Goal: Task Accomplishment & Management: Complete application form

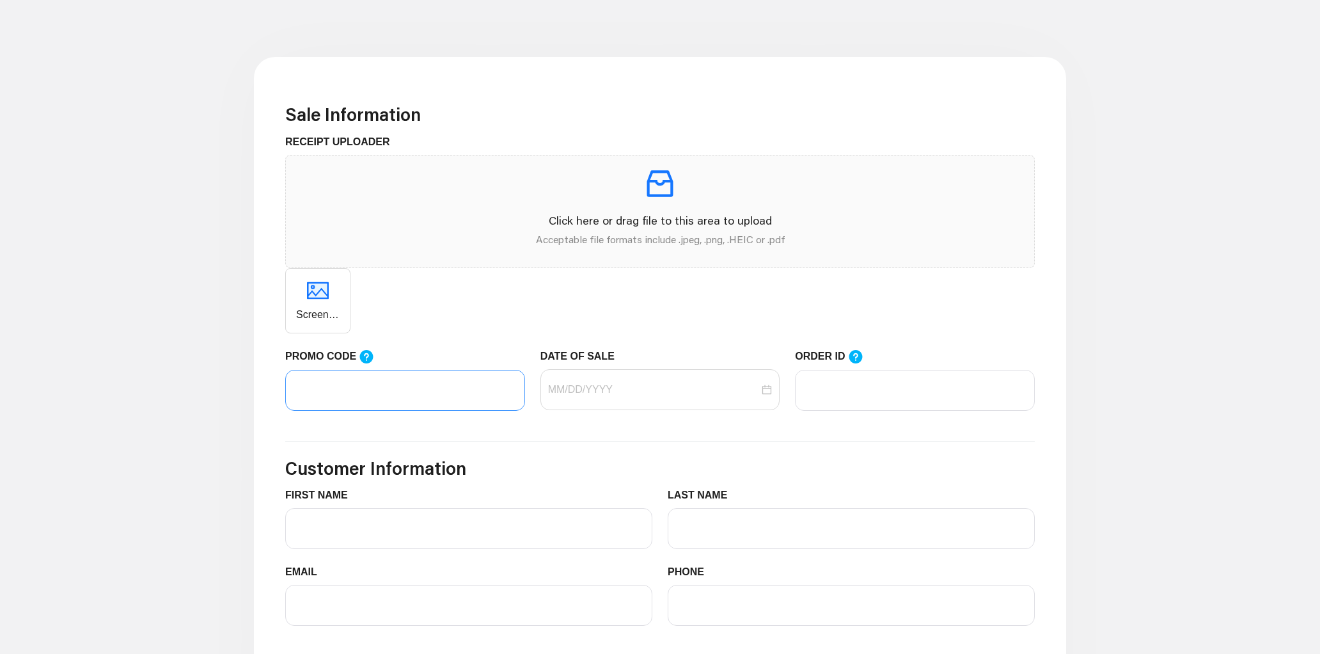
scroll to position [350, 0]
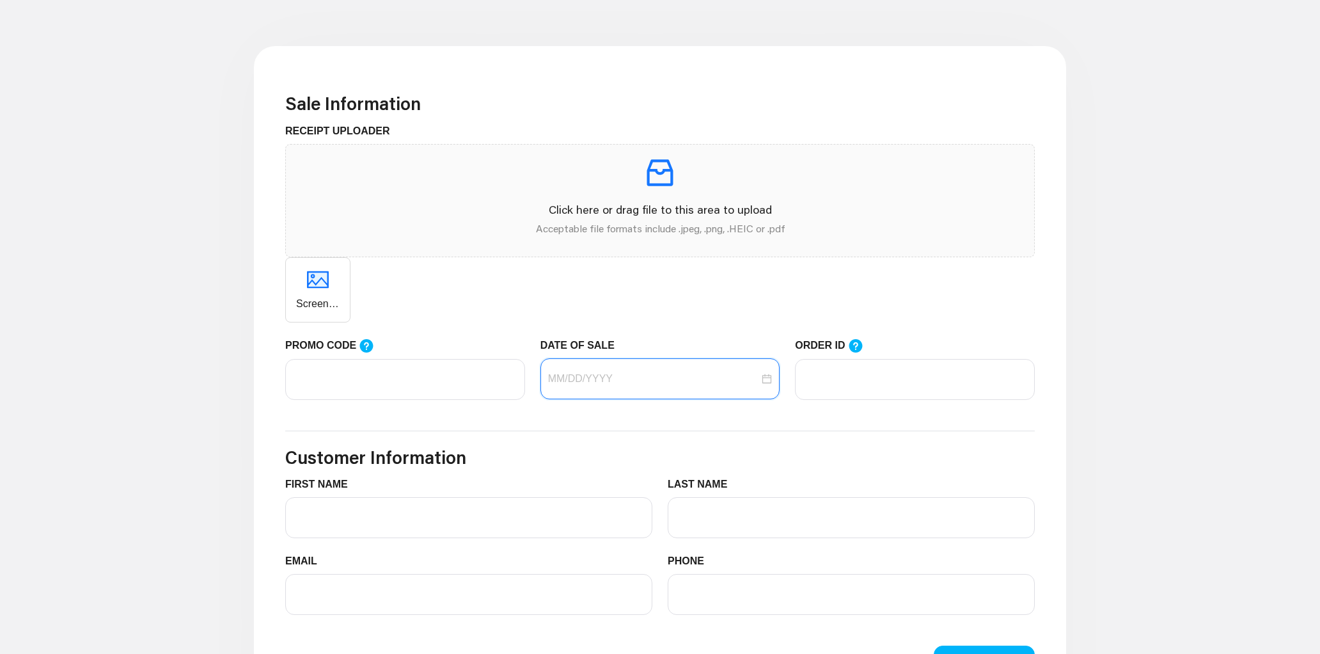
click at [586, 384] on input "DATE OF SALE" at bounding box center [654, 378] width 212 height 15
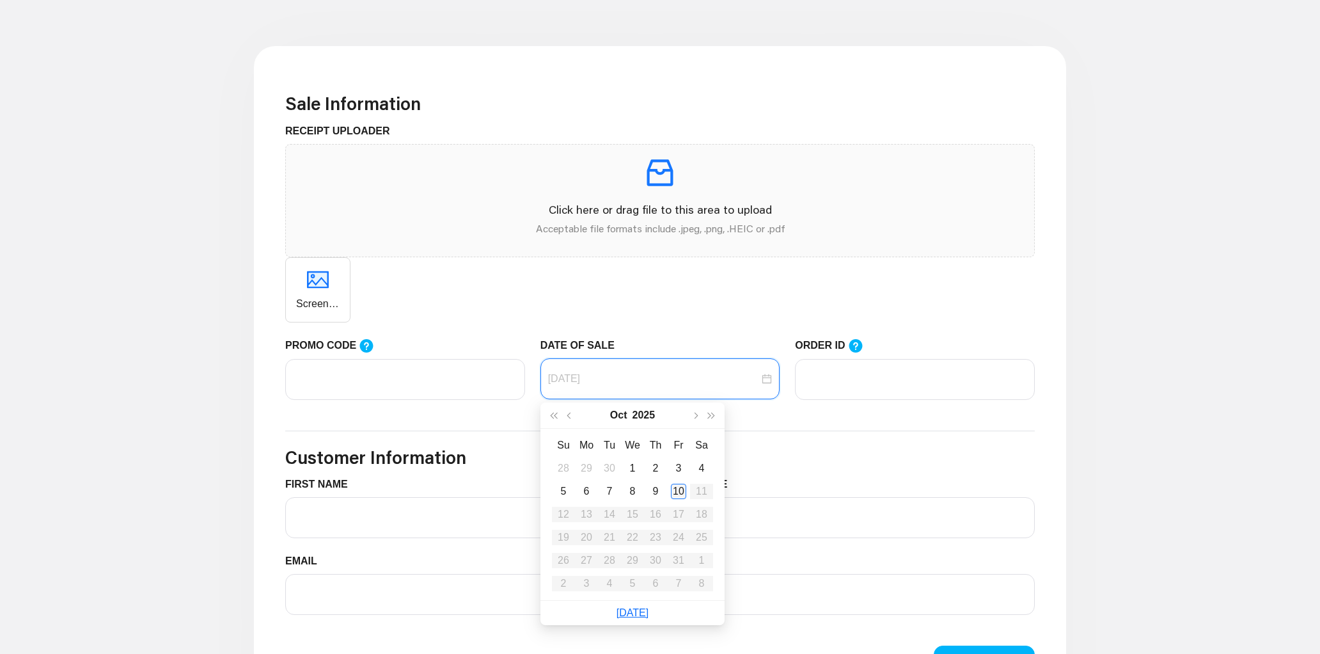
type input "[DATE]"
click at [678, 493] on div "10" at bounding box center [678, 491] width 15 height 15
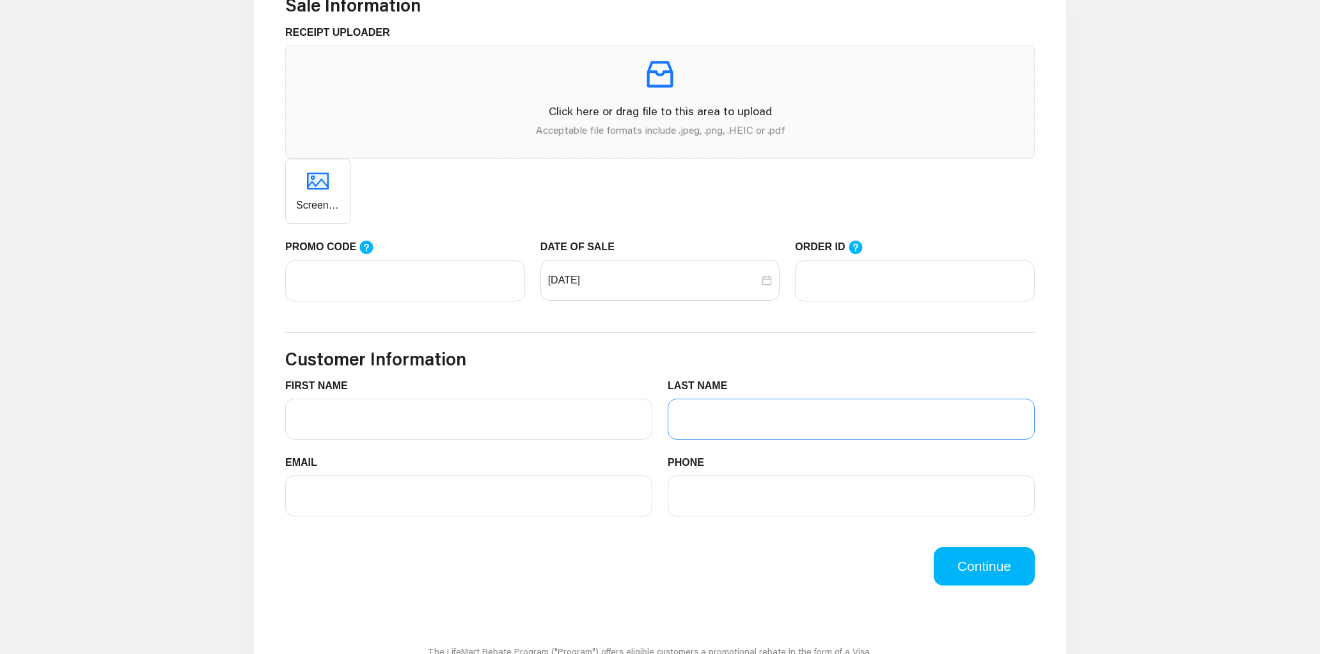
scroll to position [451, 0]
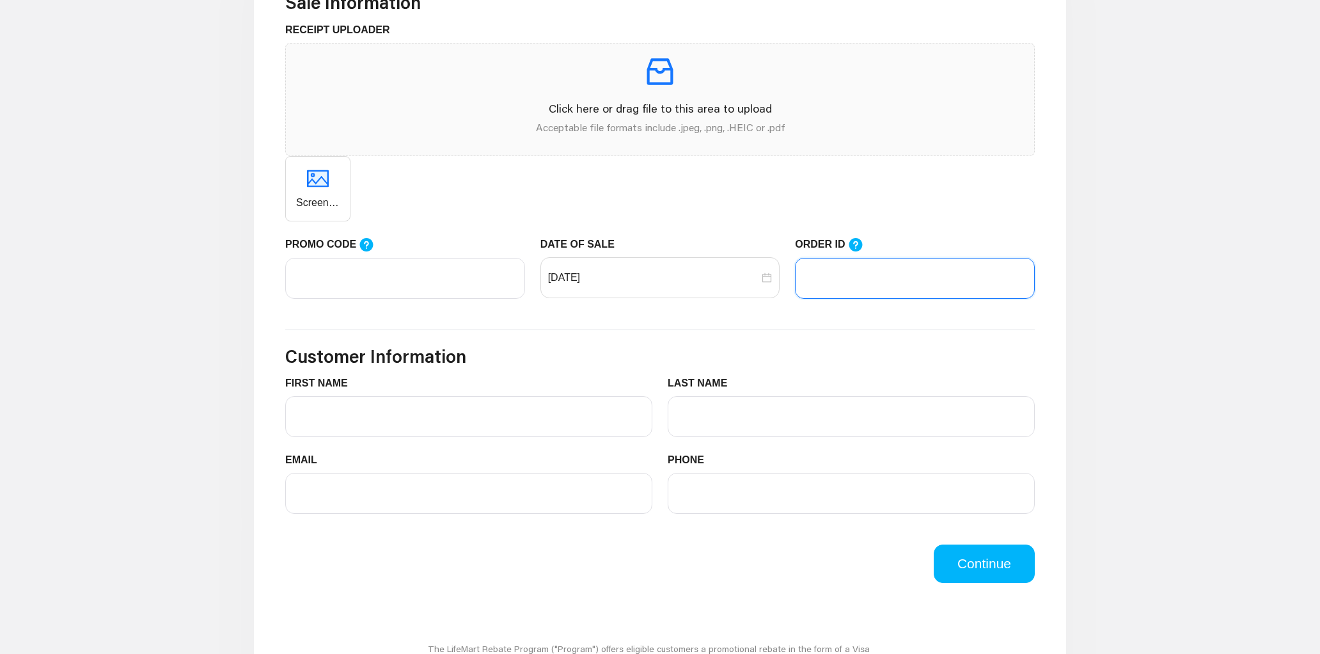
click at [830, 284] on input "ORDER ID" at bounding box center [915, 278] width 240 height 41
type input "104479063"
click at [523, 413] on input "FIRST NAME" at bounding box center [468, 416] width 367 height 41
click at [365, 245] on icon at bounding box center [366, 244] width 13 height 13
click at [365, 258] on input "PROMO CODE" at bounding box center [405, 278] width 240 height 41
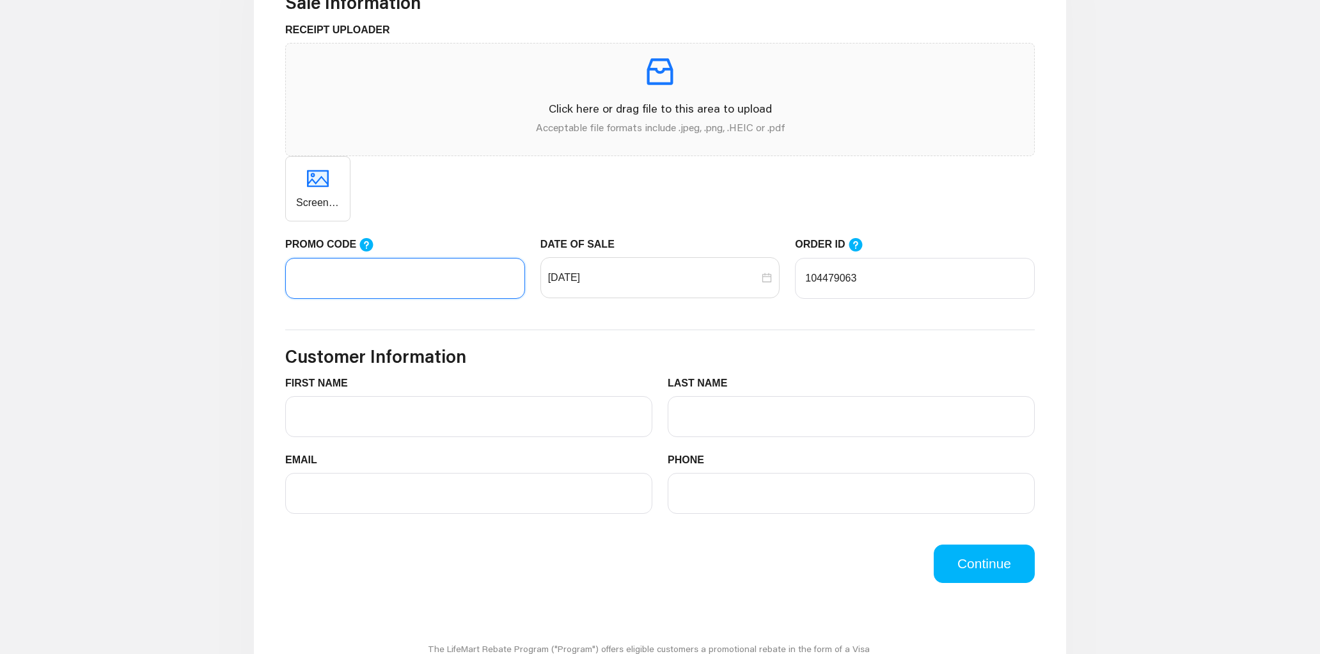
click at [359, 276] on input "PROMO CODE" at bounding box center [405, 278] width 240 height 41
click at [359, 280] on input "Lifemart20" at bounding box center [405, 278] width 240 height 41
type input "LIFEMART20"
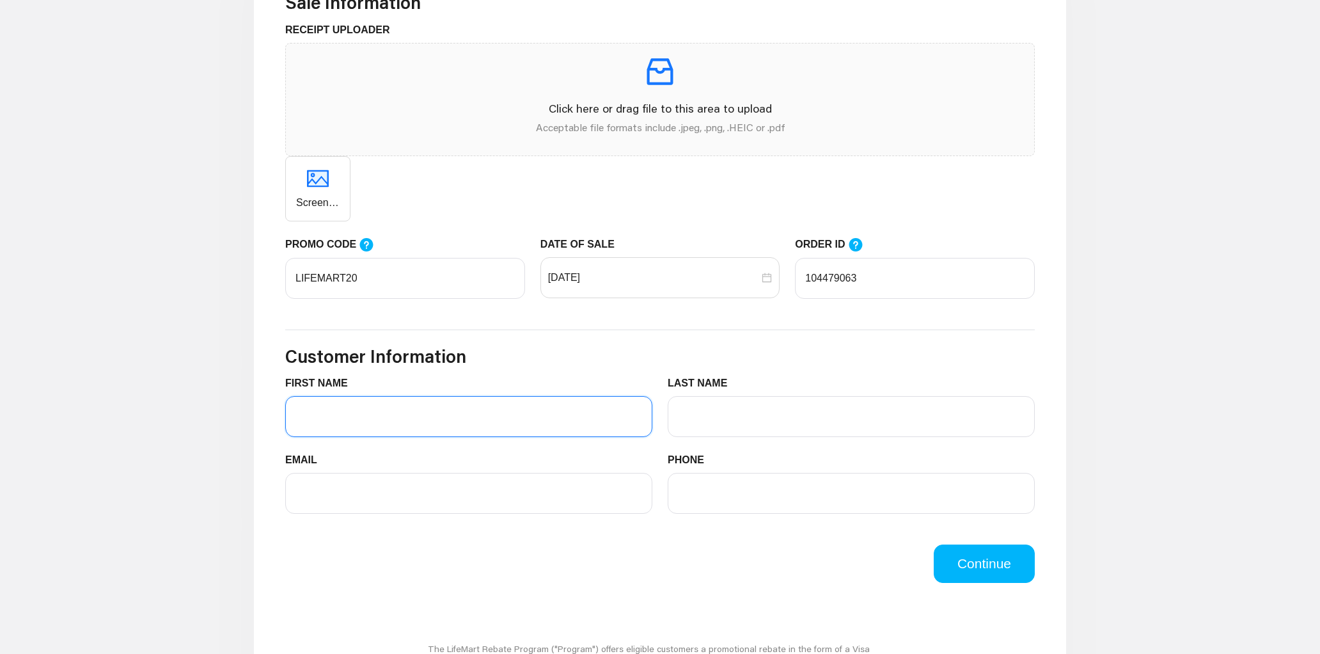
click at [349, 420] on input "FIRST NAME" at bounding box center [468, 416] width 367 height 41
type input "[PERSON_NAME]"
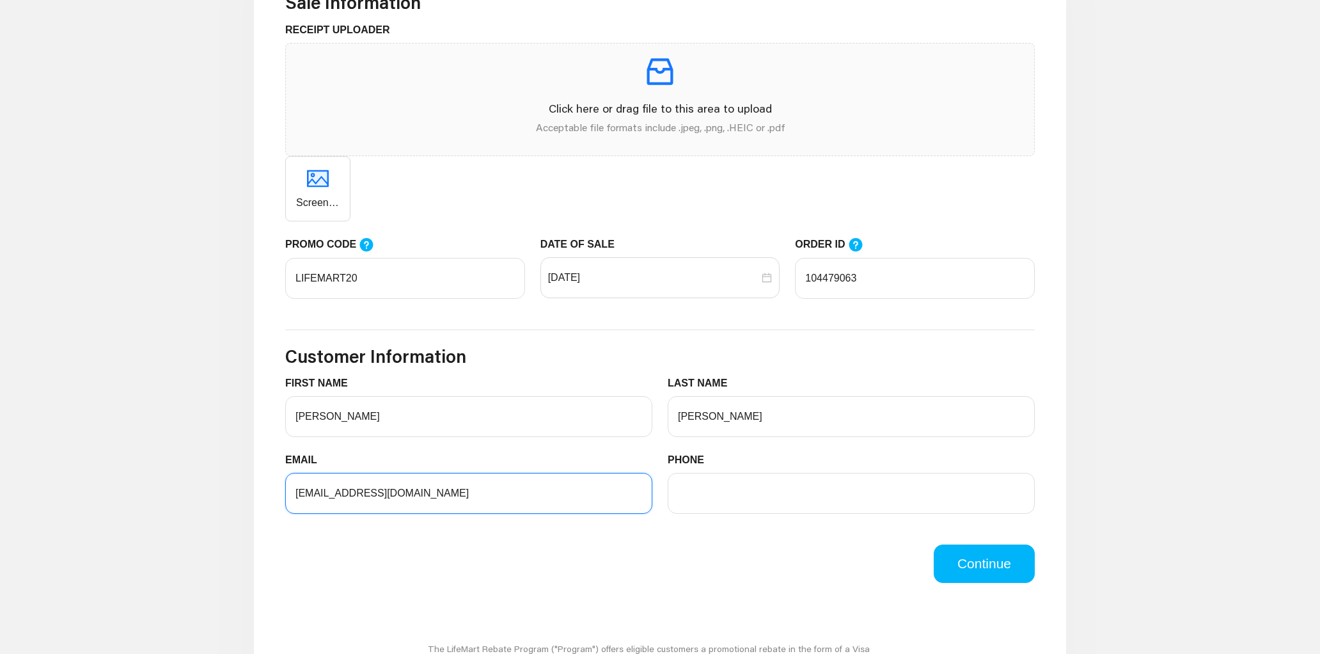
type input "[EMAIL_ADDRESS][DOMAIN_NAME]"
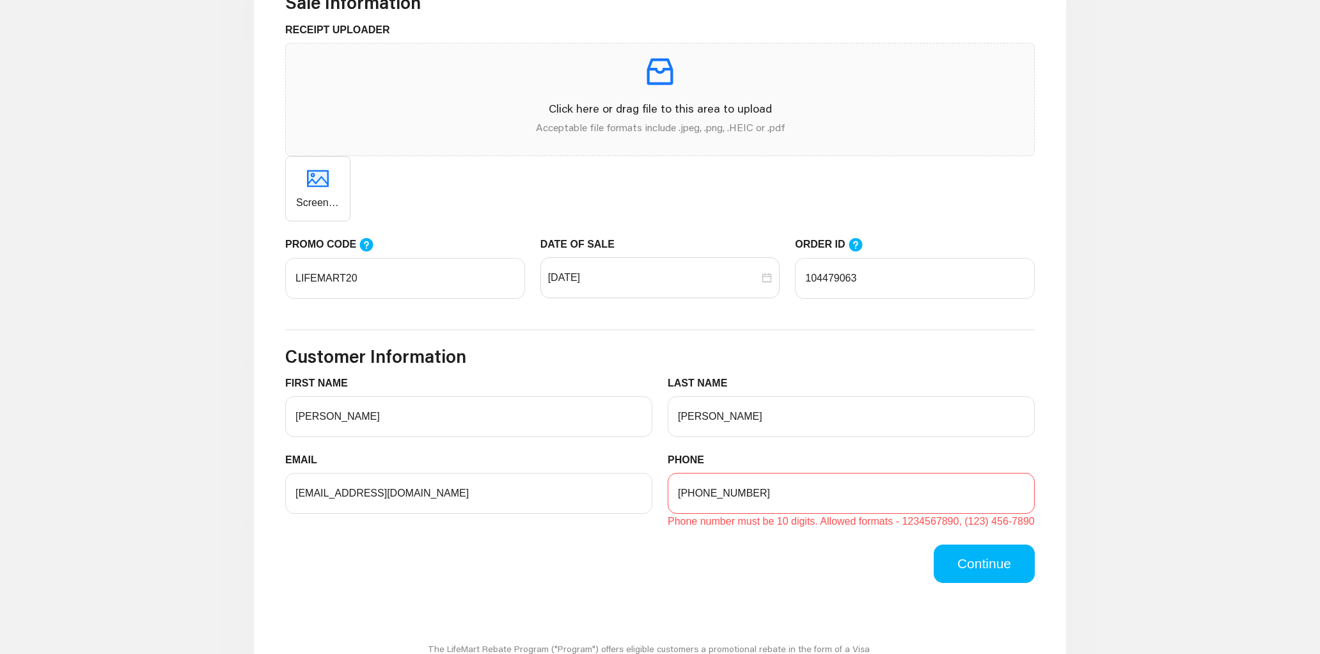
click at [661, 529] on div "PHONE [PHONE_NUMBER] Phone number must be 10 digits. Allowed formats - 12345678…" at bounding box center [851, 490] width 383 height 77
click at [972, 578] on button "Continue" at bounding box center [984, 563] width 101 height 38
click at [1002, 583] on button "Continue" at bounding box center [984, 563] width 101 height 38
drag, startPoint x: 809, startPoint y: 493, endPoint x: 622, endPoint y: 488, distance: 187.5
click at [622, 488] on div "EMAIL [EMAIL_ADDRESS][DOMAIN_NAME] PHONE [PHONE_NUMBER] Phone number must be 10…" at bounding box center [660, 490] width 765 height 77
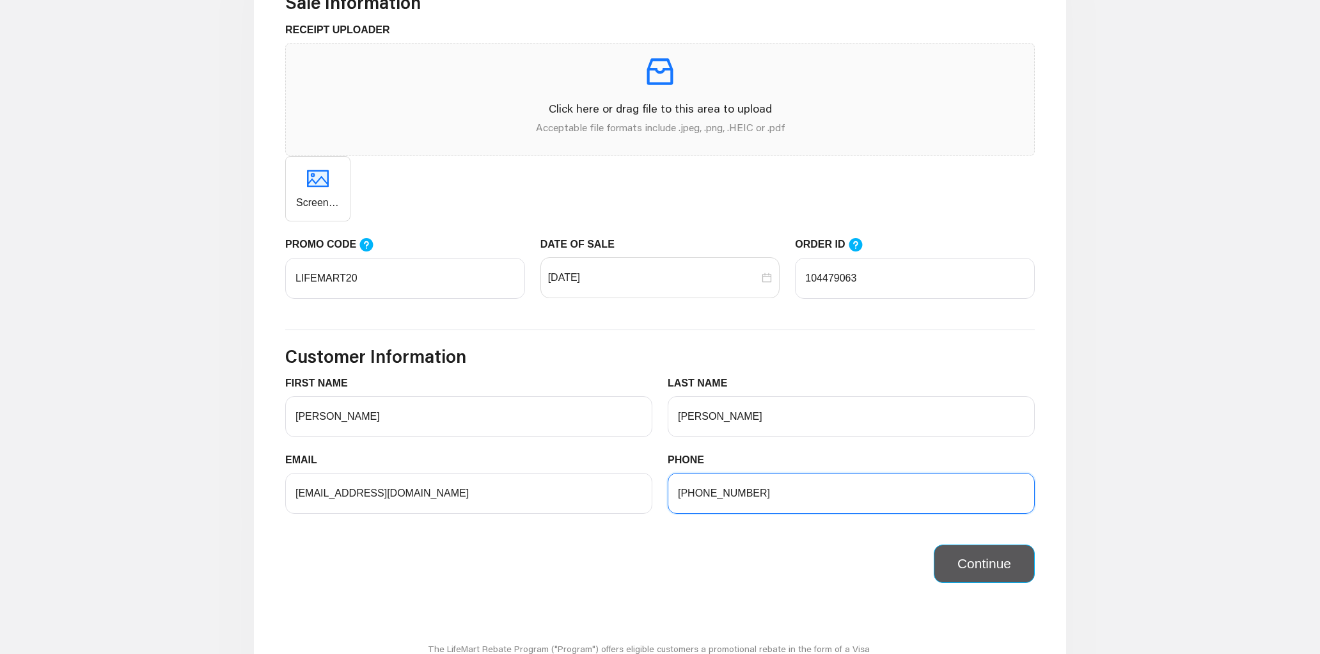
type input "[PHONE_NUMBER]"
click at [965, 571] on button "Continue" at bounding box center [984, 563] width 101 height 38
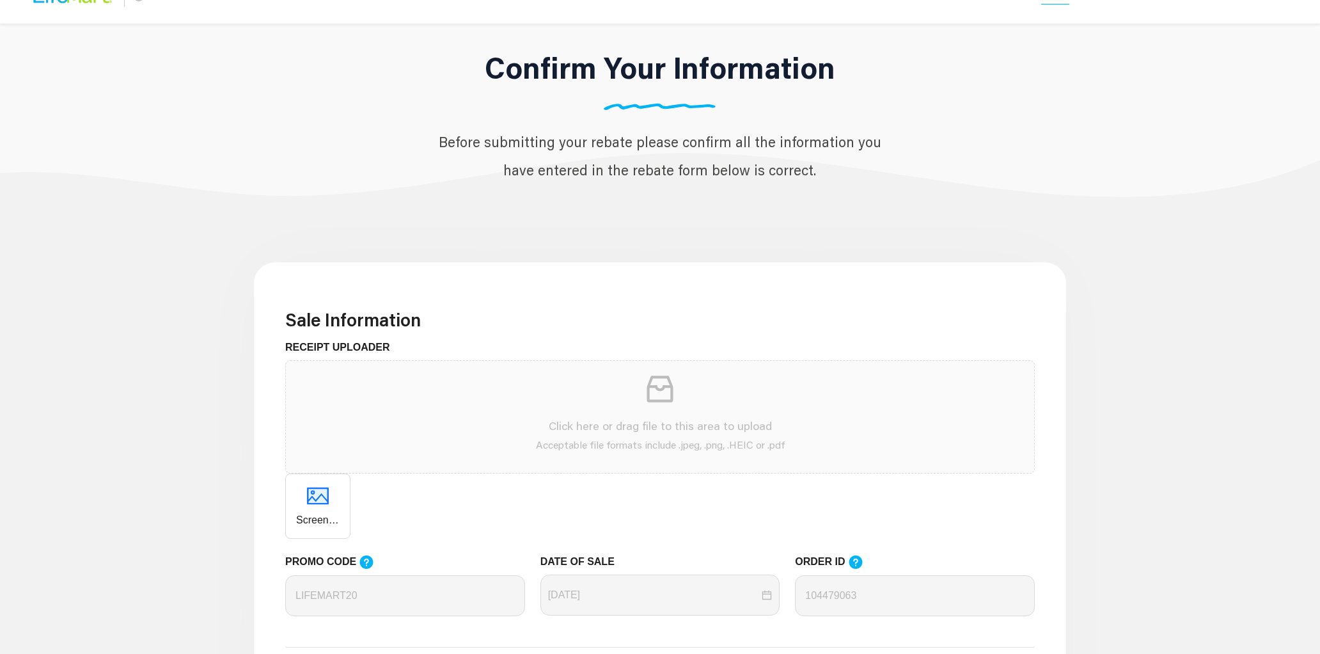
scroll to position [0, 0]
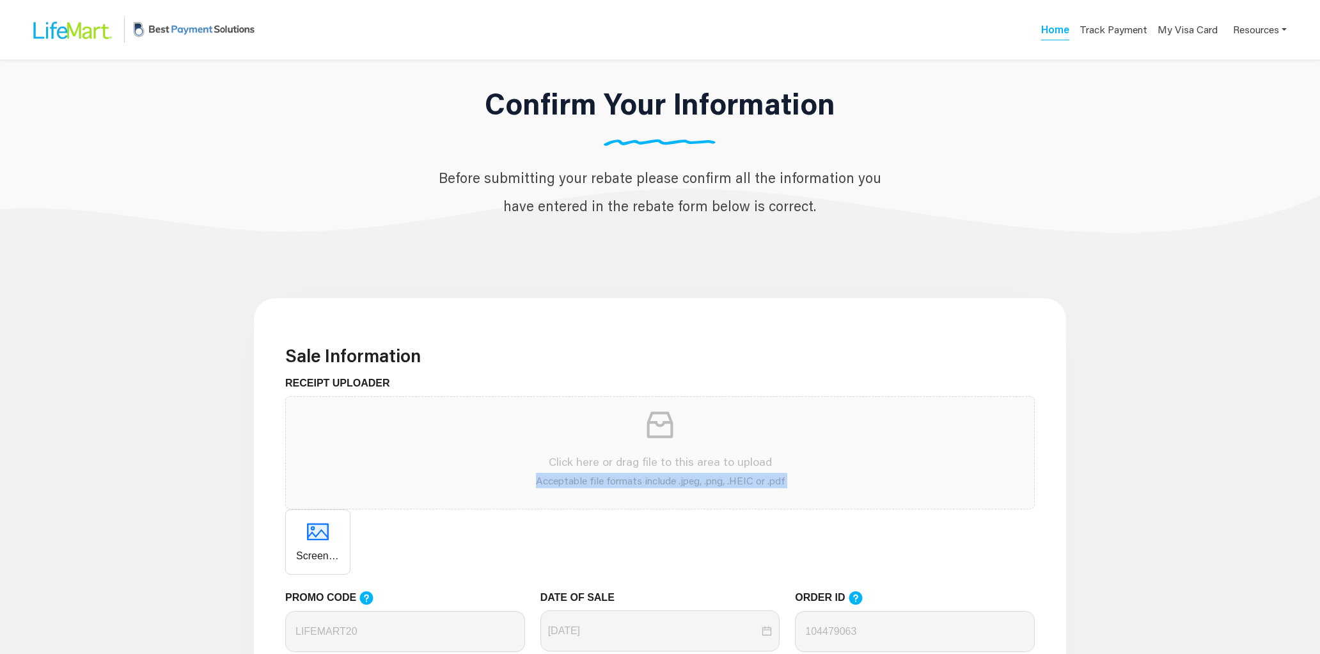
drag, startPoint x: 316, startPoint y: 529, endPoint x: 366, endPoint y: 482, distance: 68.3
click at [366, 482] on span "Click here or drag file to this area to upload Acceptable file formats include …" at bounding box center [660, 485] width 750 height 178
click at [402, 525] on div "Screenshot [DATE] 1.19.12 PM.png" at bounding box center [660, 541] width 750 height 65
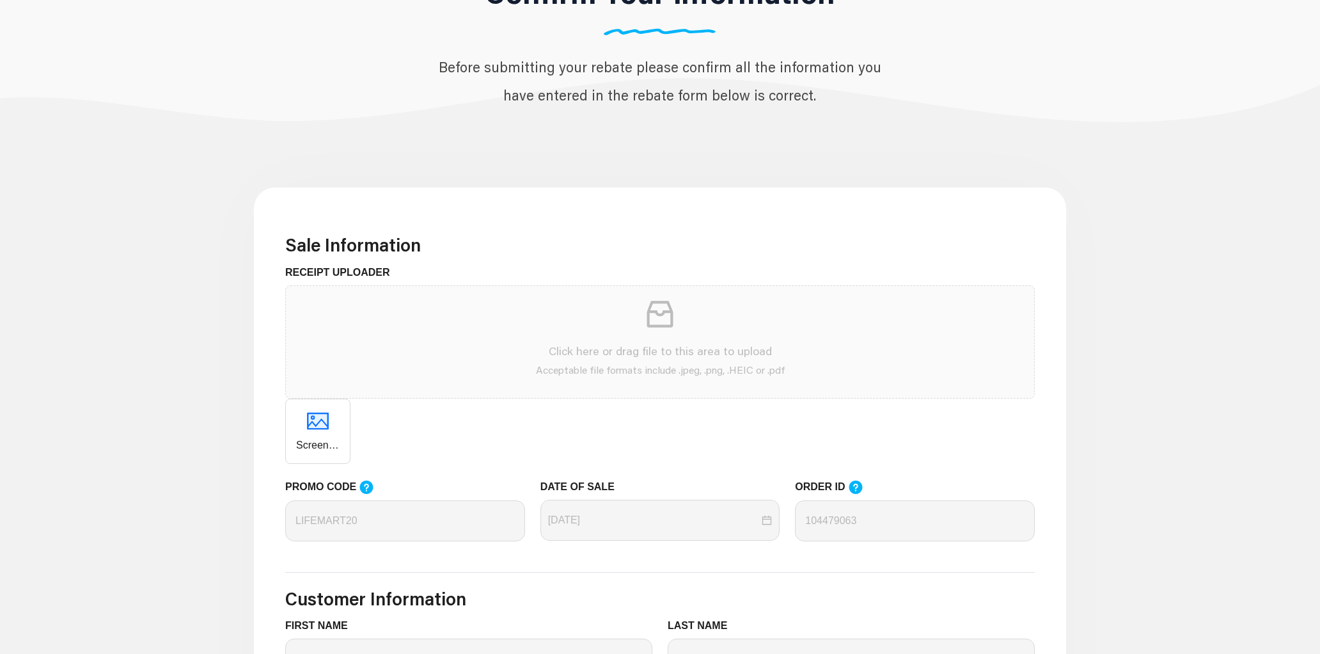
click at [434, 360] on div "Click here or drag file to this area to upload Acceptable file formats include …" at bounding box center [660, 341] width 728 height 91
click at [332, 432] on div "Screenshot [DATE] 1.19.12 PM.png" at bounding box center [317, 431] width 65 height 65
drag, startPoint x: 329, startPoint y: 425, endPoint x: 335, endPoint y: 362, distance: 63.0
click at [335, 362] on span "Click here or drag file to this area to upload Acceptable file formats include …" at bounding box center [660, 374] width 750 height 178
click at [339, 416] on div "Screenshot [DATE] 1.19.12 PM.png" at bounding box center [317, 431] width 65 height 65
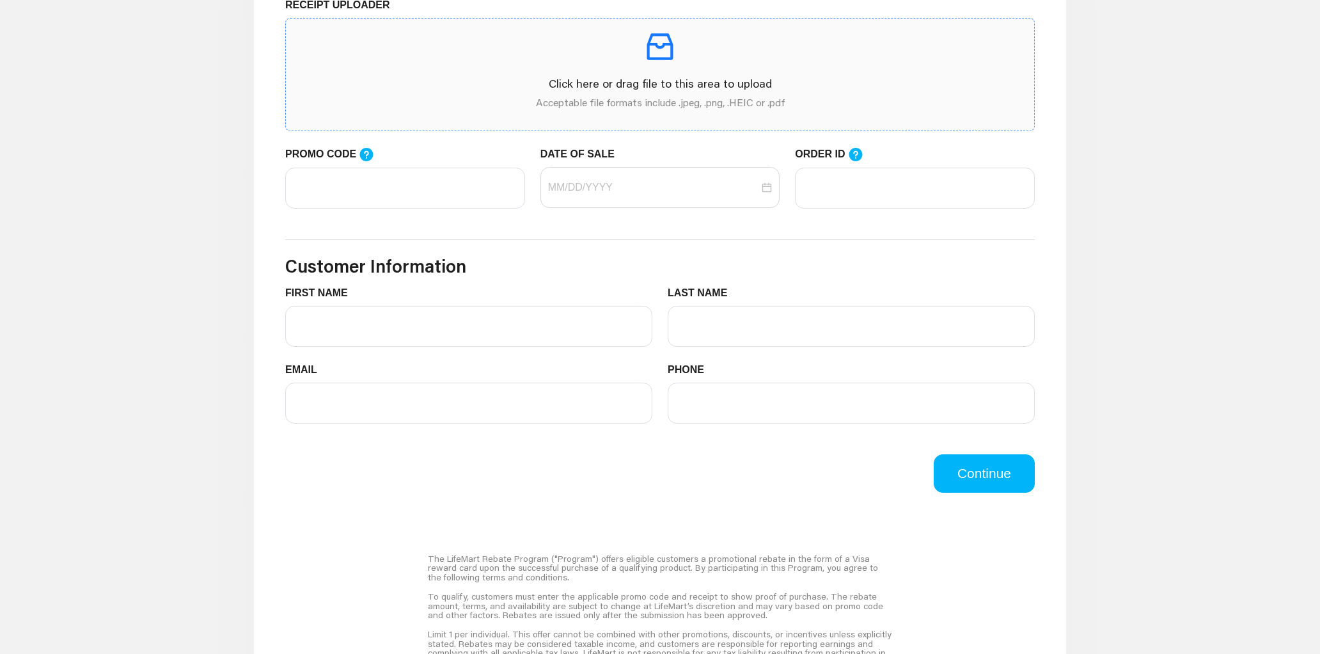
scroll to position [408, 0]
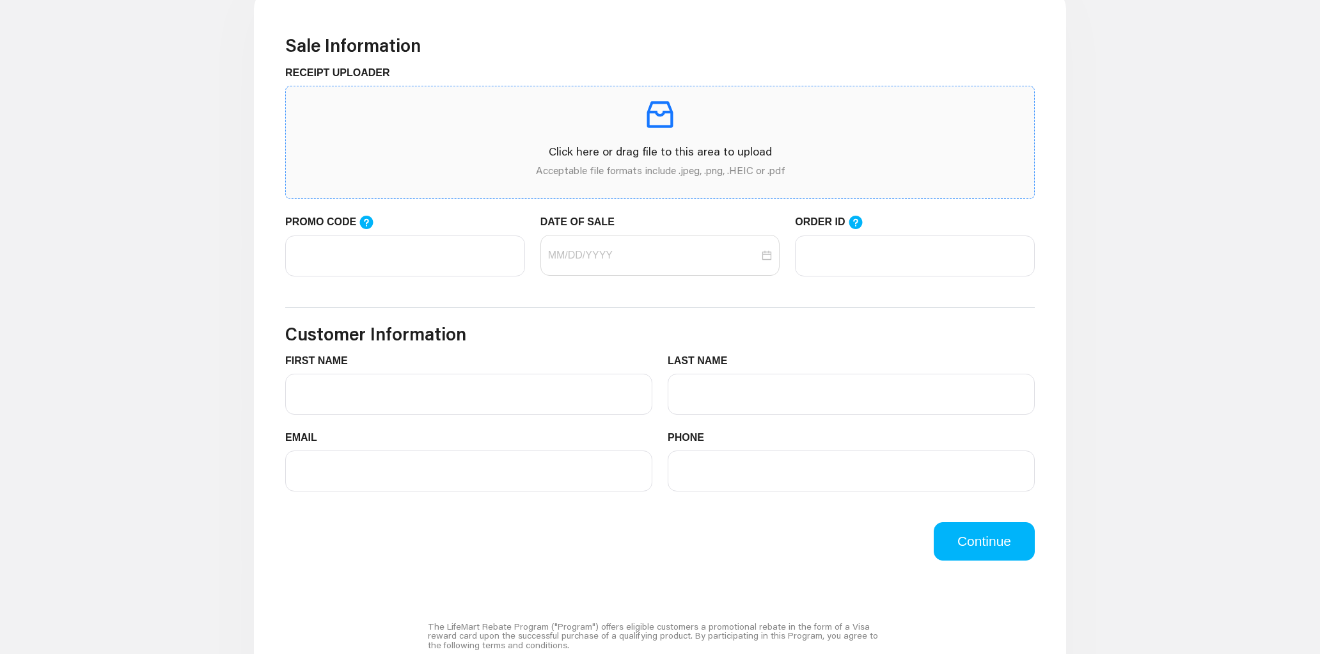
click at [672, 116] on icon "inbox" at bounding box center [660, 114] width 26 height 26
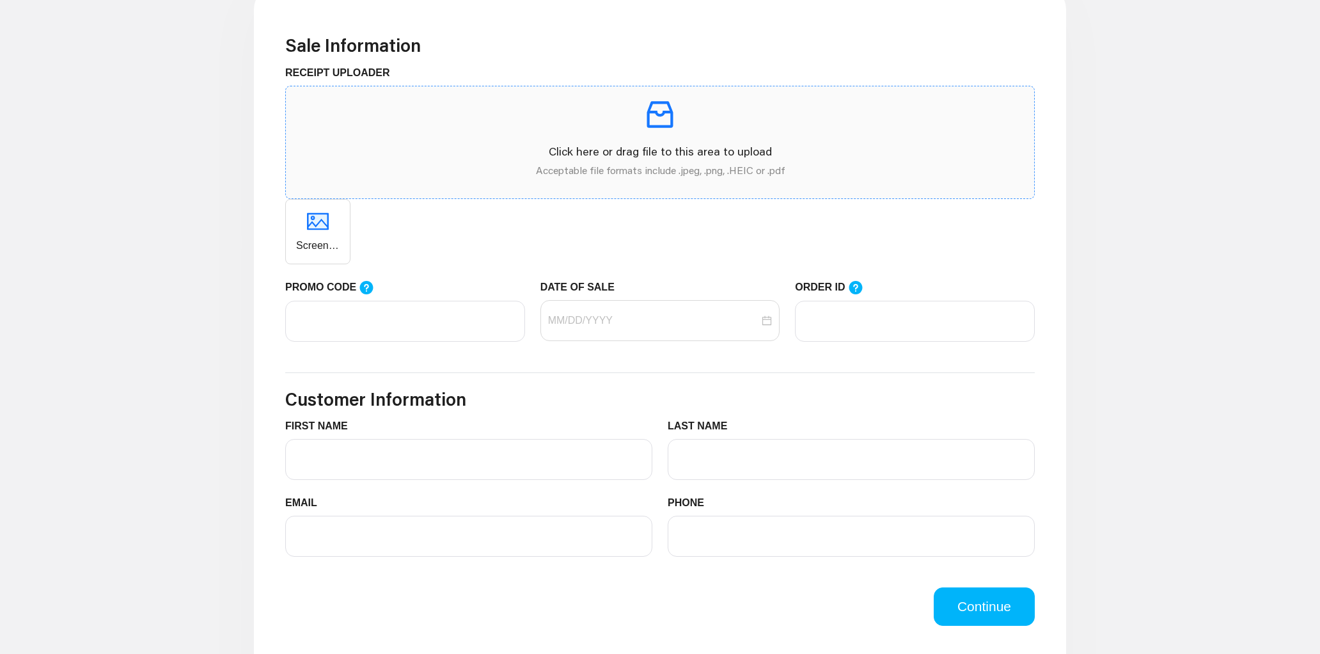
drag, startPoint x: 311, startPoint y: 224, endPoint x: 388, endPoint y: 165, distance: 97.2
click at [388, 165] on span "Click here or drag file to this area to upload Acceptable file formats include …" at bounding box center [660, 175] width 750 height 178
click at [320, 233] on icon "delete" at bounding box center [318, 231] width 12 height 12
click at [485, 316] on input "PROMO CODE" at bounding box center [405, 321] width 240 height 41
type input "LIFEMART20"
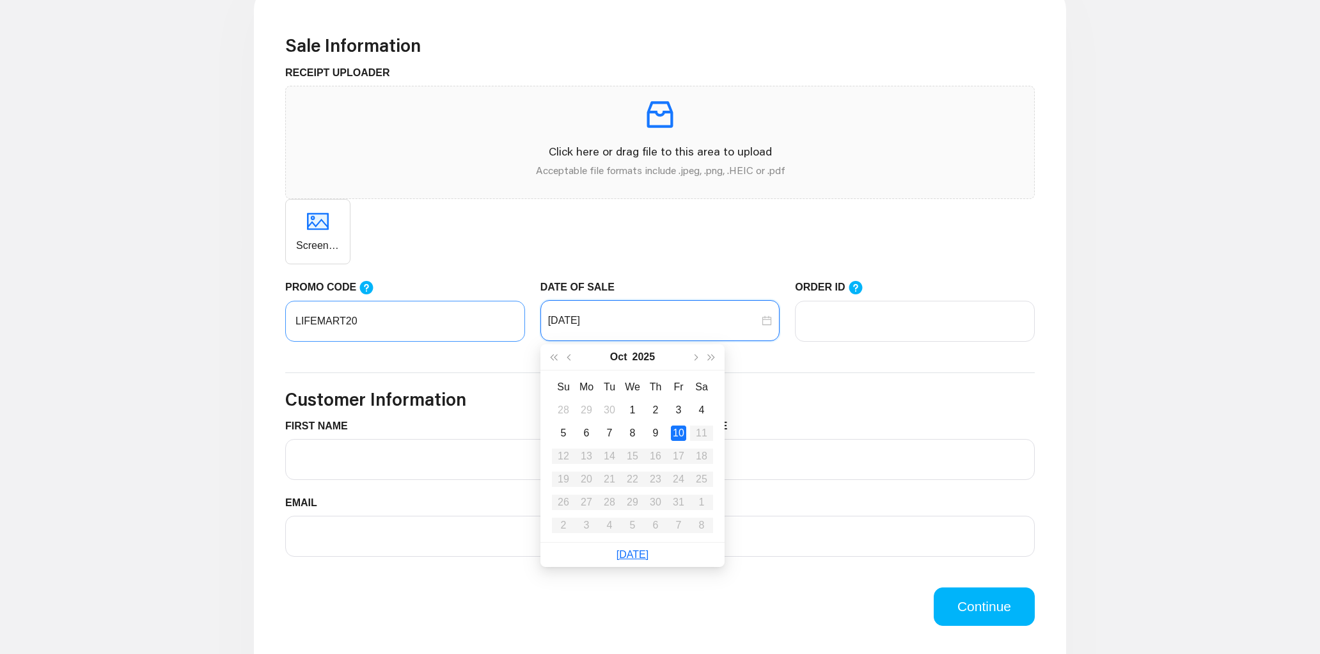
type input "[DATE]"
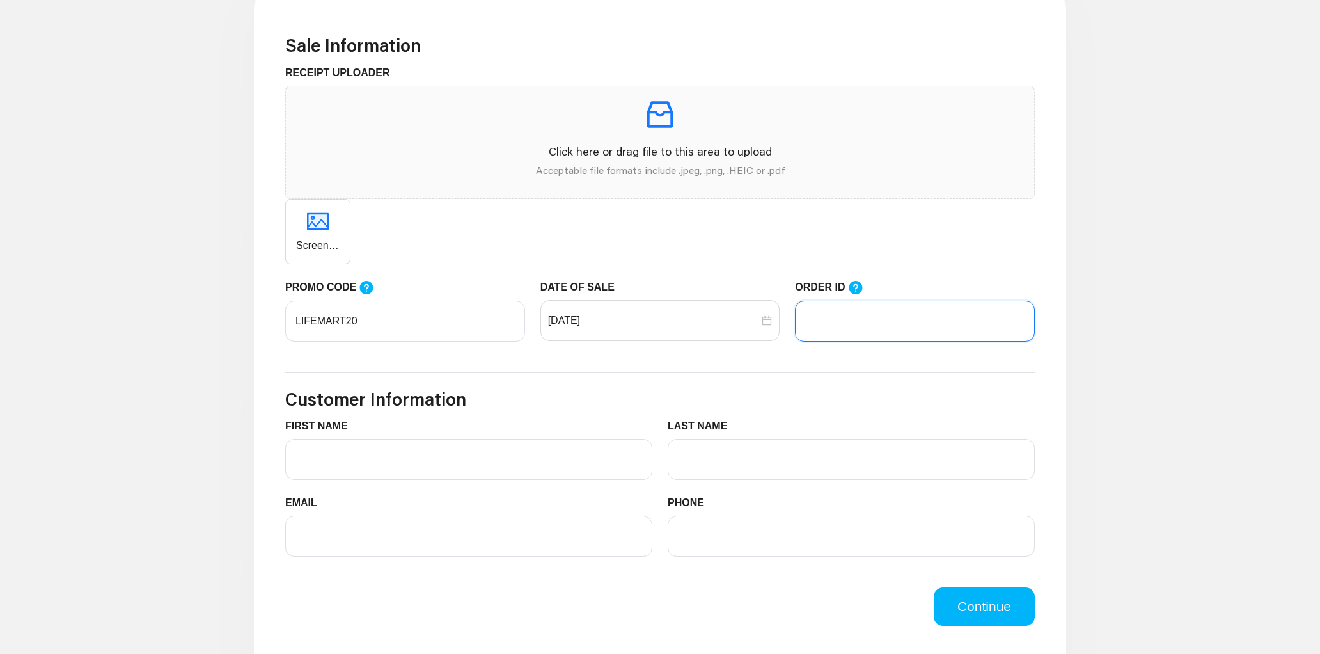
paste input "104479063"
type input "104479063"
click at [345, 470] on input "FIRST NAME" at bounding box center [468, 459] width 367 height 41
type input "[PERSON_NAME]"
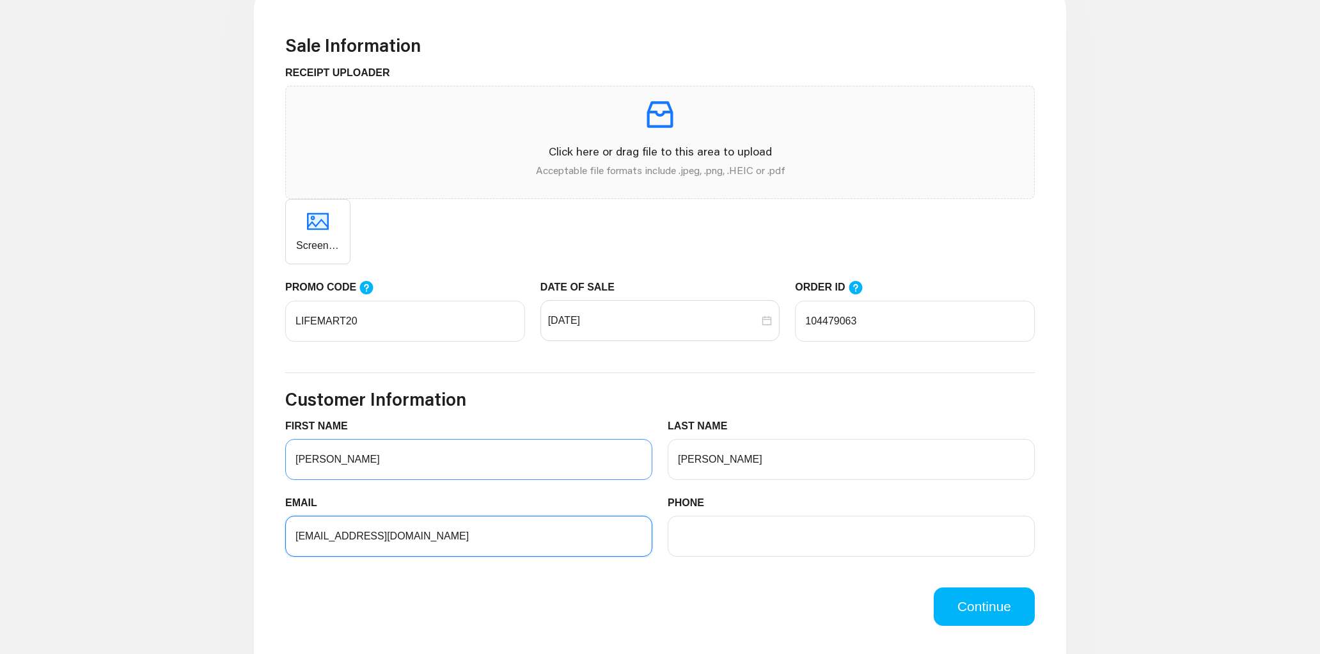
type input "[EMAIL_ADDRESS][DOMAIN_NAME]"
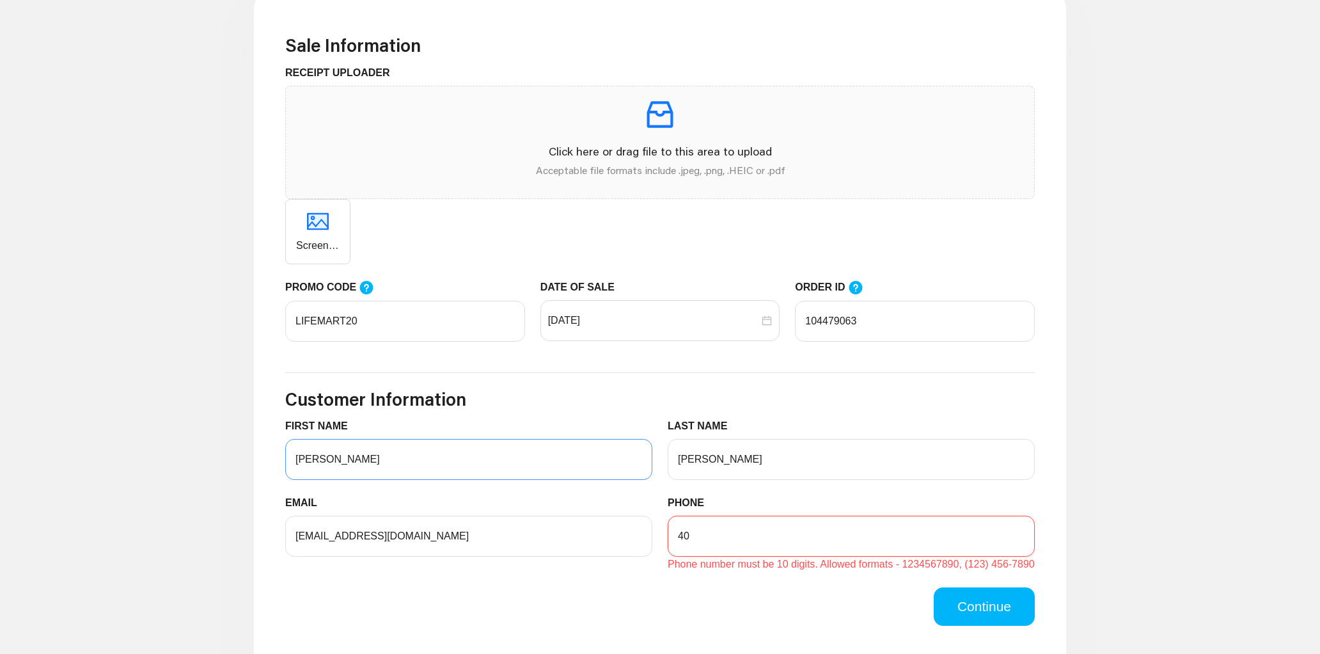
type input "4"
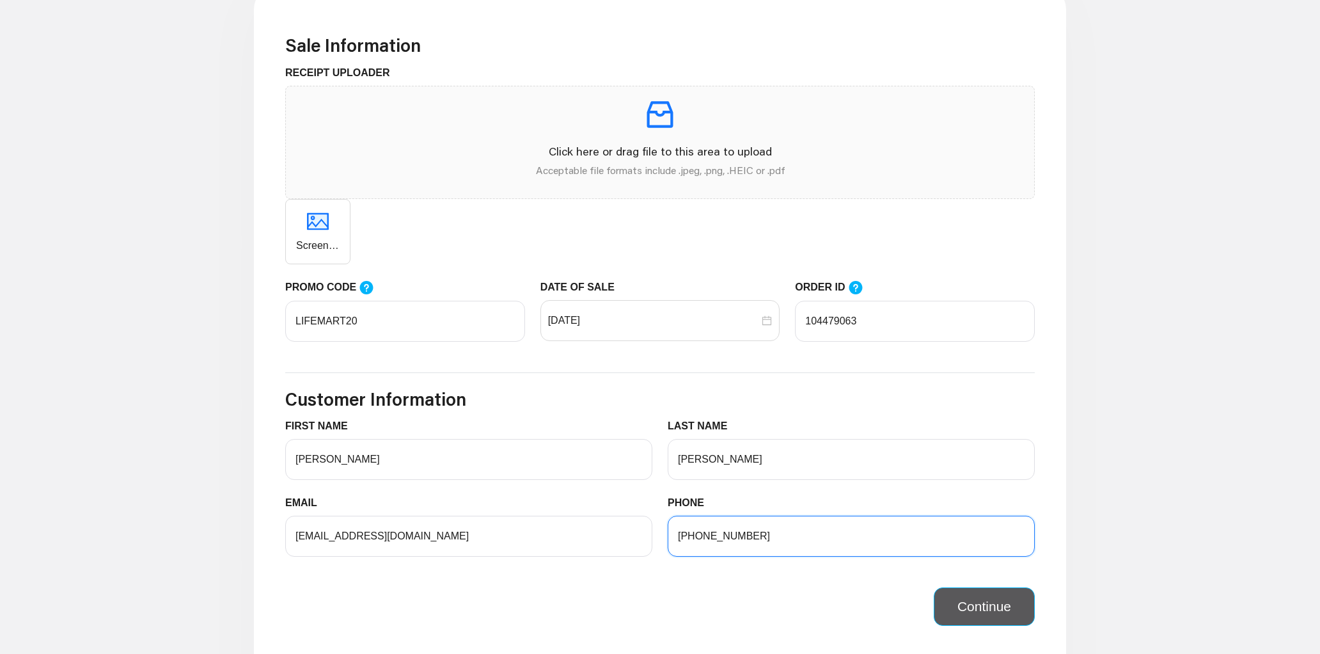
type input "[PHONE_NUMBER]"
click at [1010, 609] on button "Continue" at bounding box center [984, 606] width 101 height 38
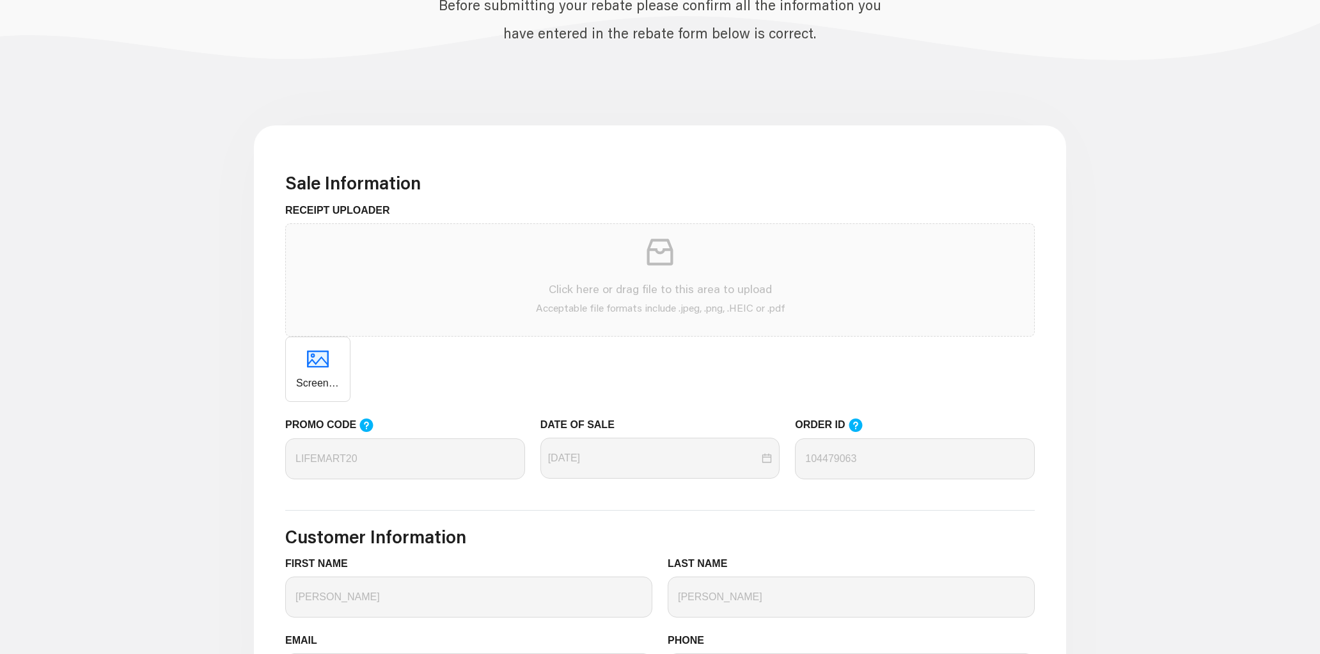
scroll to position [379, 0]
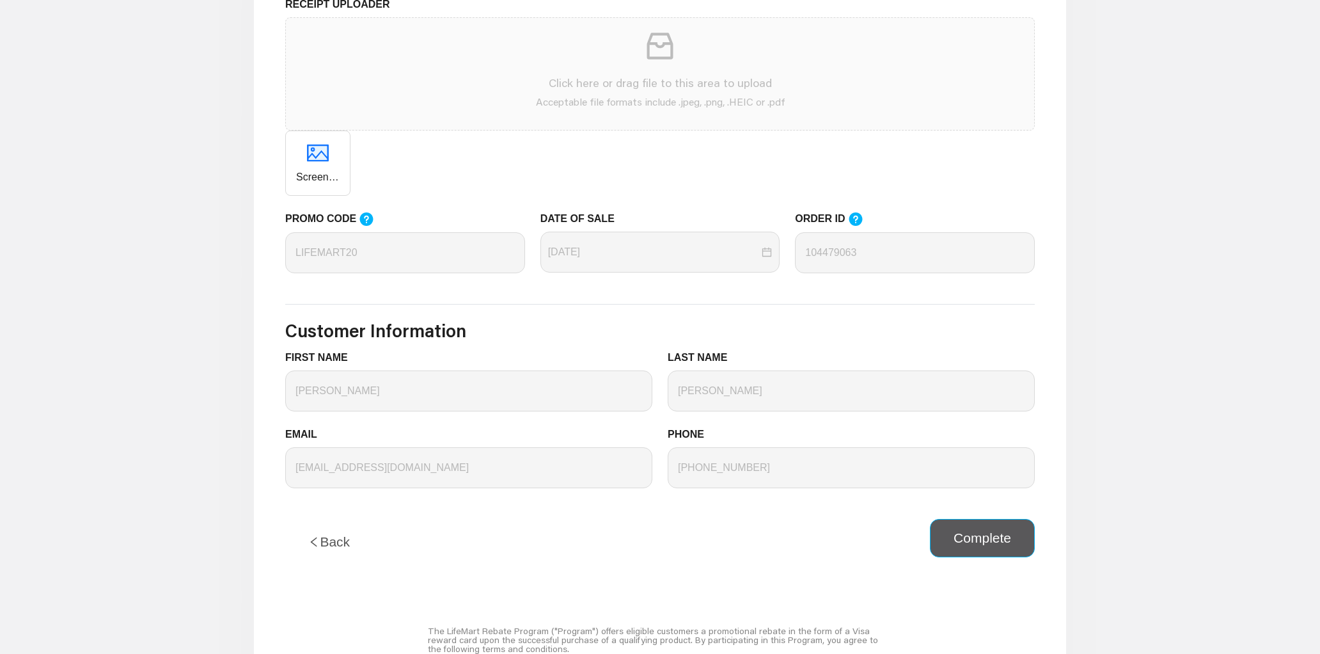
click at [957, 546] on button "Complete" at bounding box center [982, 538] width 105 height 38
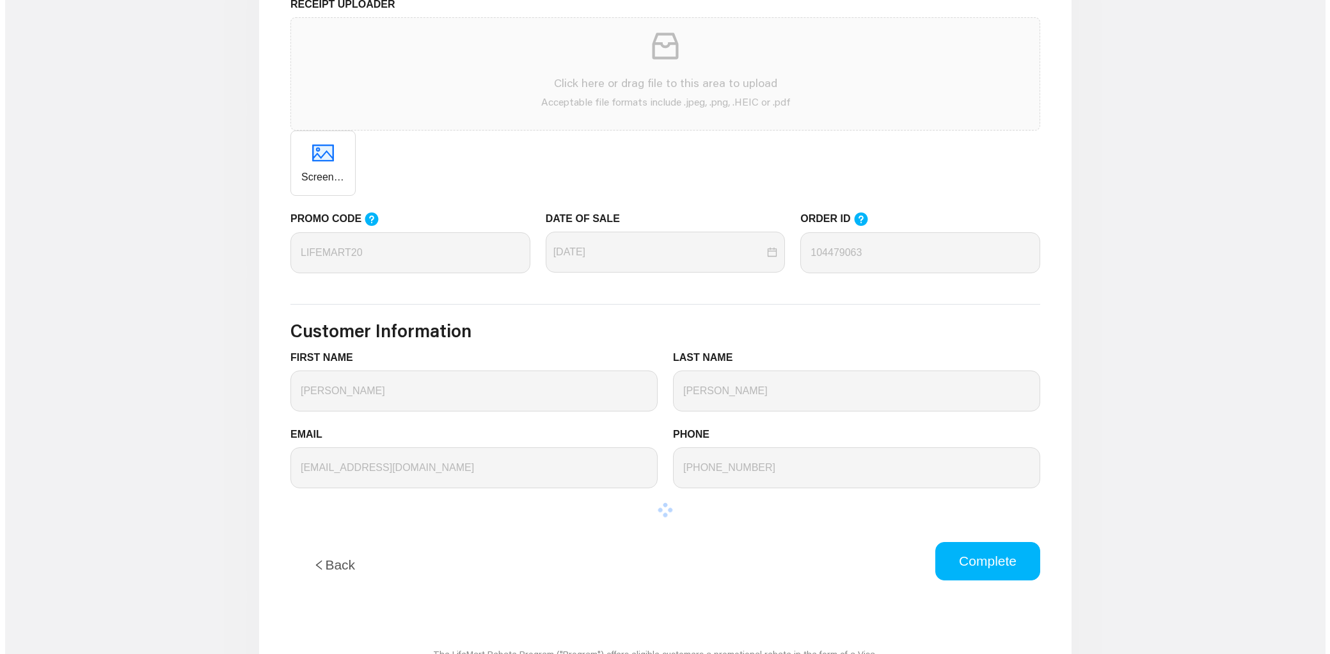
scroll to position [0, 0]
